Goal: Transaction & Acquisition: Purchase product/service

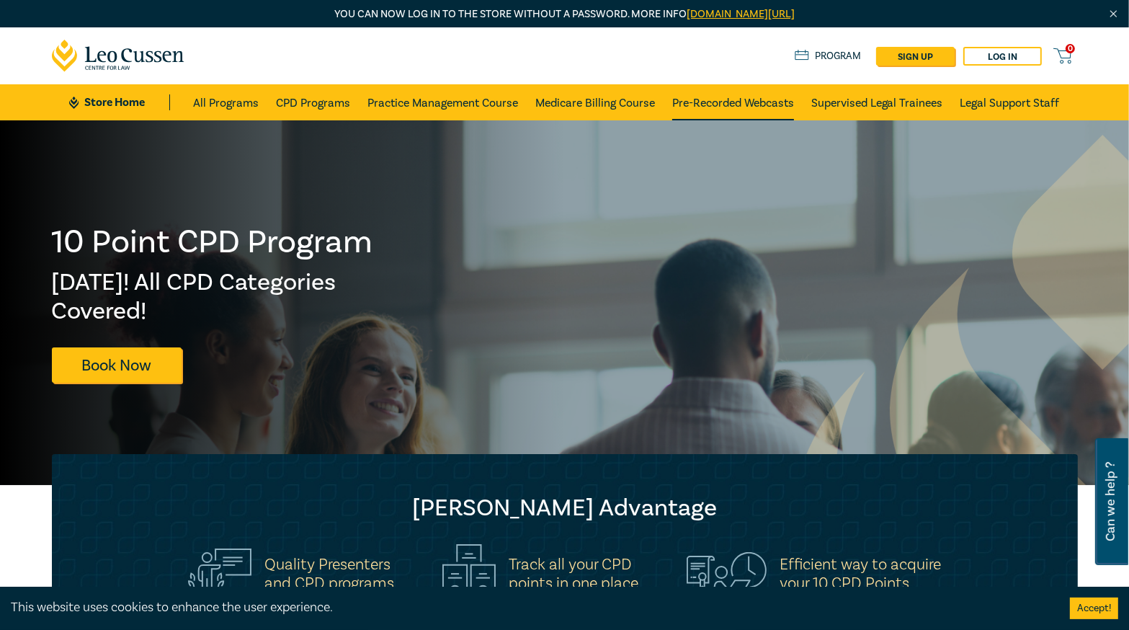
click at [753, 107] on link "Pre-Recorded Webcasts" at bounding box center [733, 102] width 122 height 36
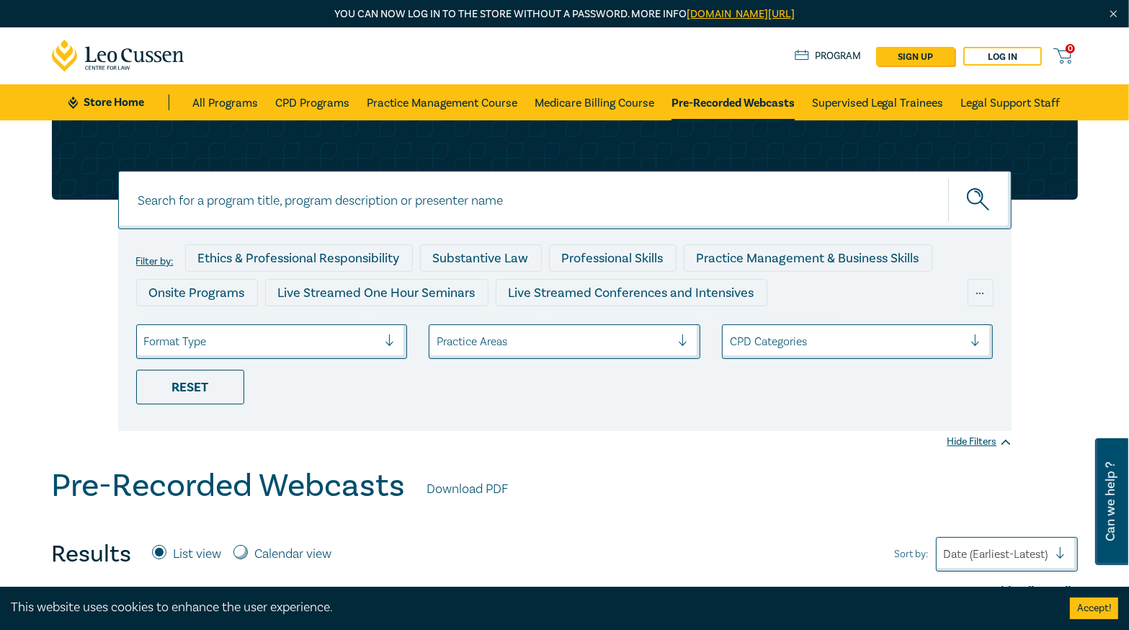
click at [334, 212] on input at bounding box center [565, 200] width 894 height 58
paste input "O25053"
type input "O25053"
click at [979, 204] on icon "submit" at bounding box center [979, 200] width 25 height 25
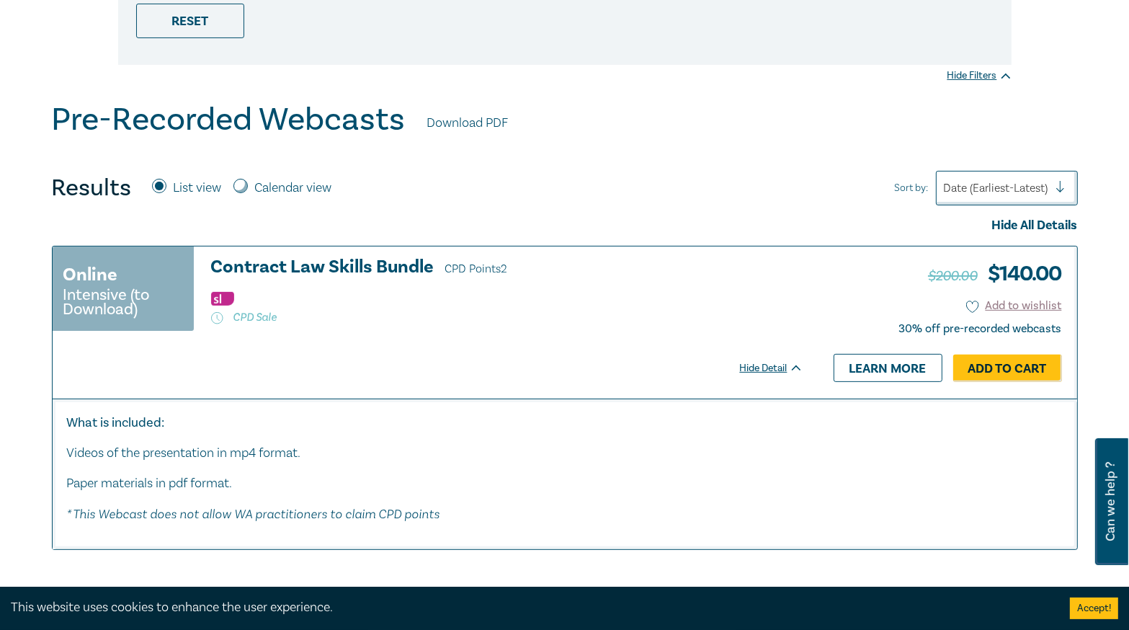
scroll to position [461, 0]
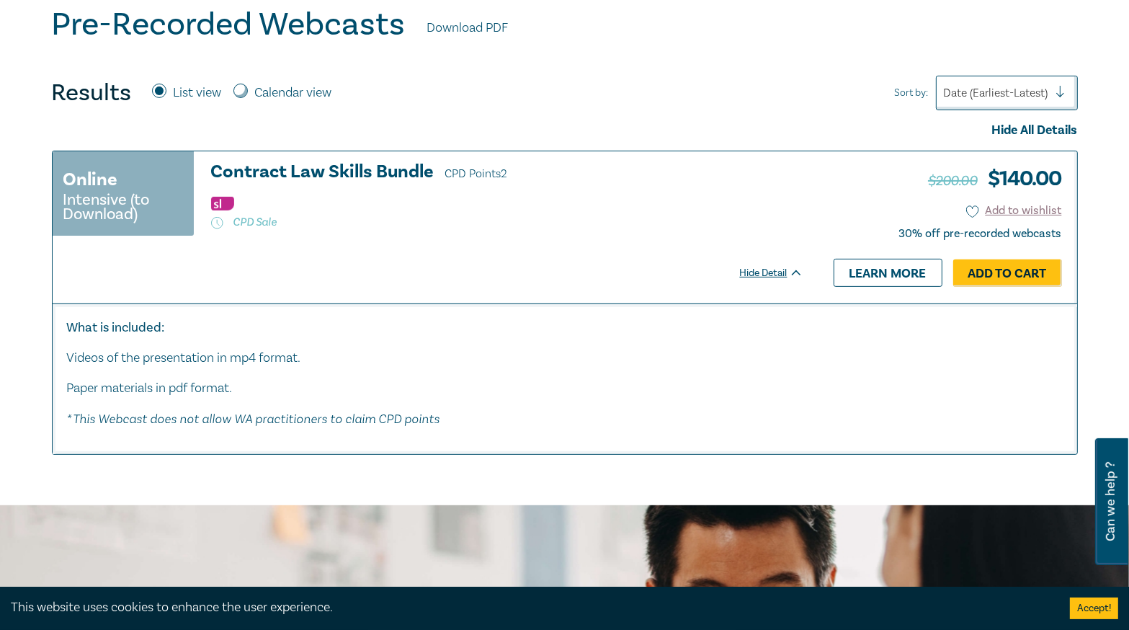
click at [409, 168] on h3 "Contract Law Skills Bundle CPD Points 2" at bounding box center [507, 173] width 592 height 22
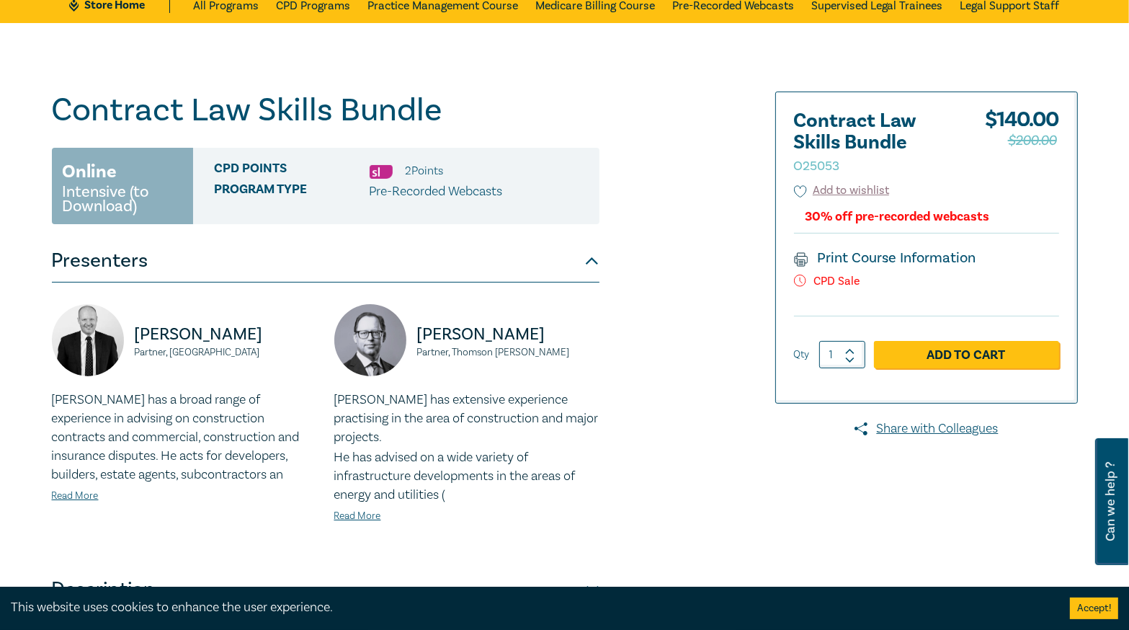
scroll to position [231, 0]
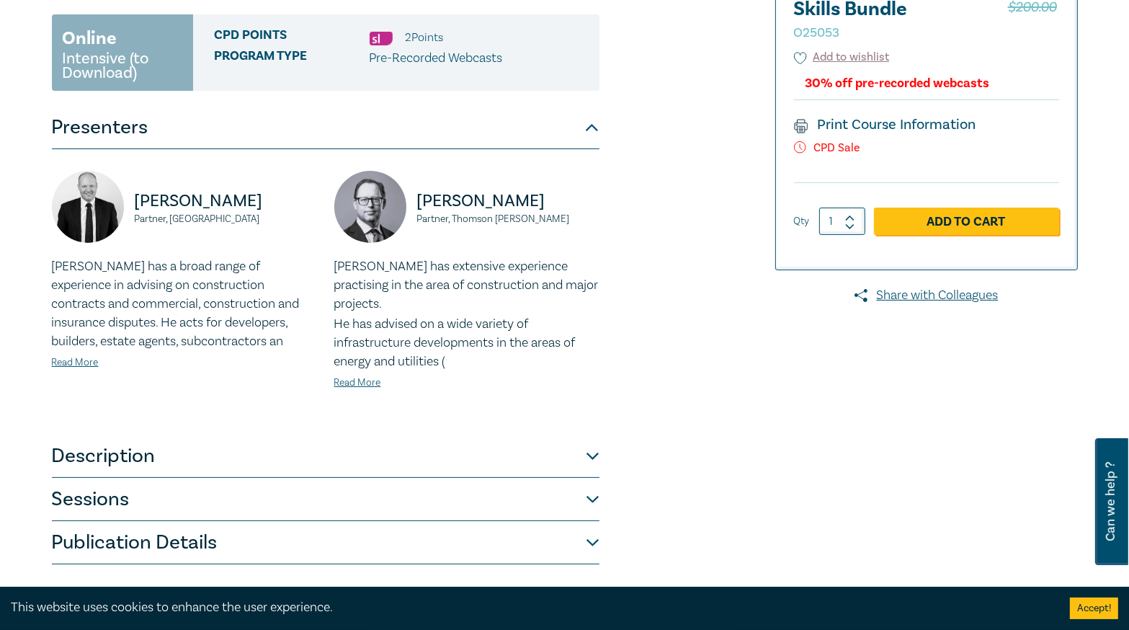
click at [278, 478] on button "Sessions" at bounding box center [326, 499] width 548 height 43
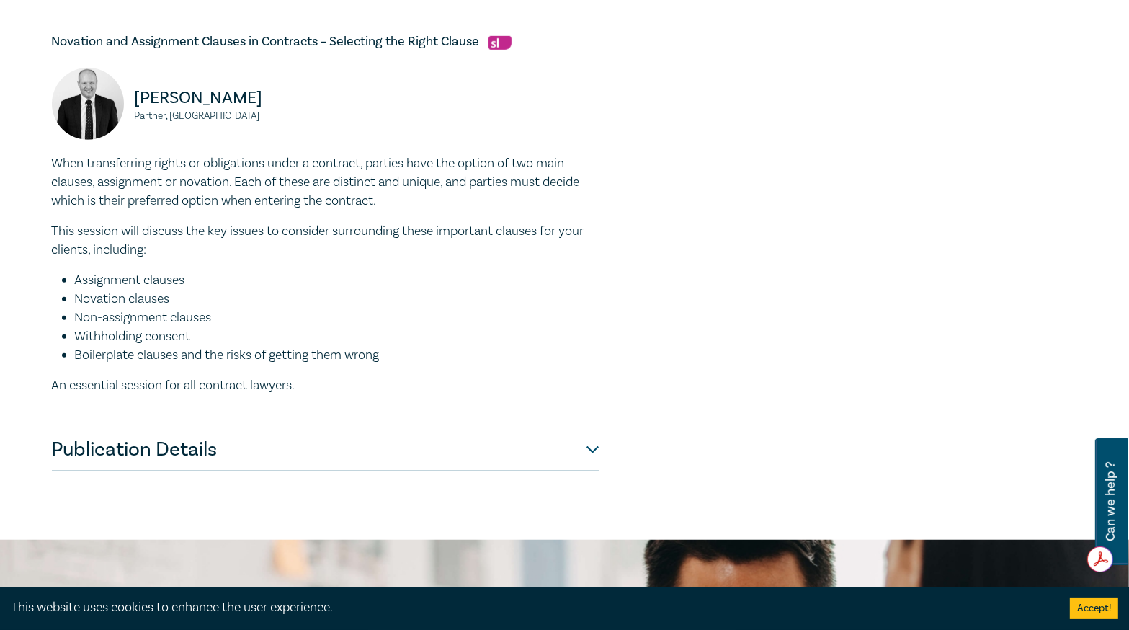
scroll to position [980, 0]
